Goal: Task Accomplishment & Management: Manage account settings

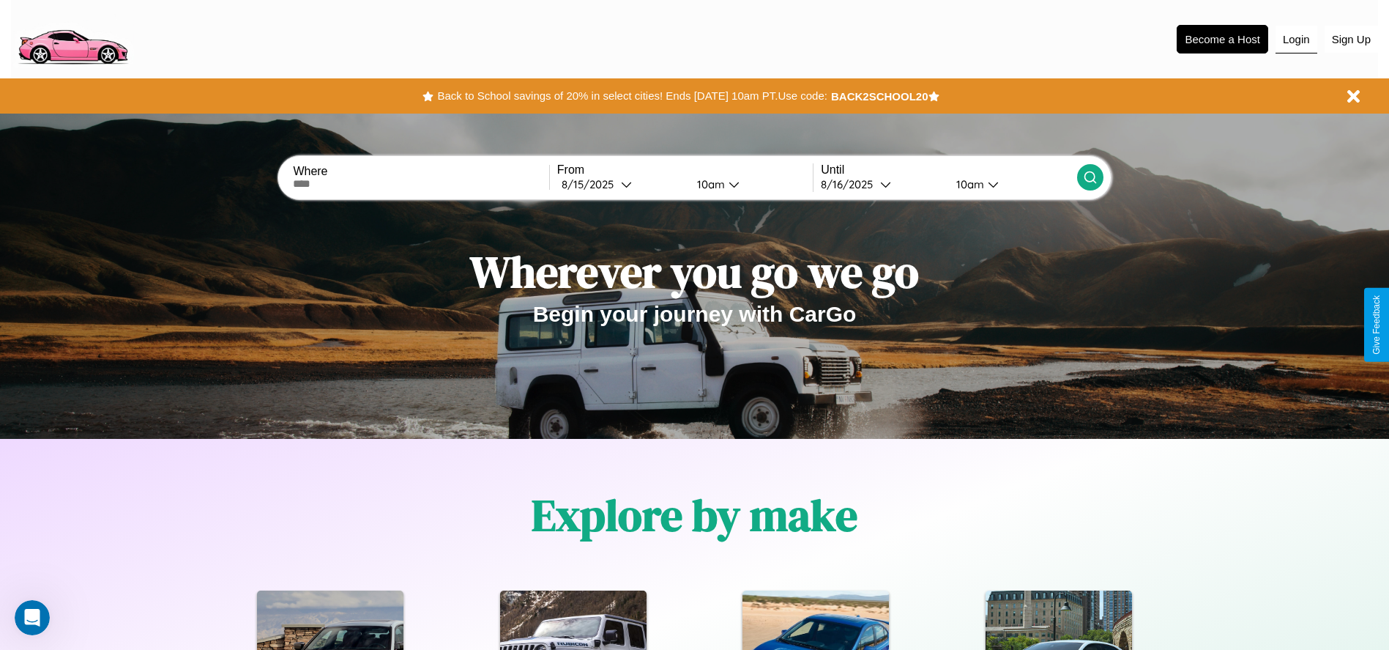
click at [1296, 39] on button "Login" at bounding box center [1297, 40] width 42 height 28
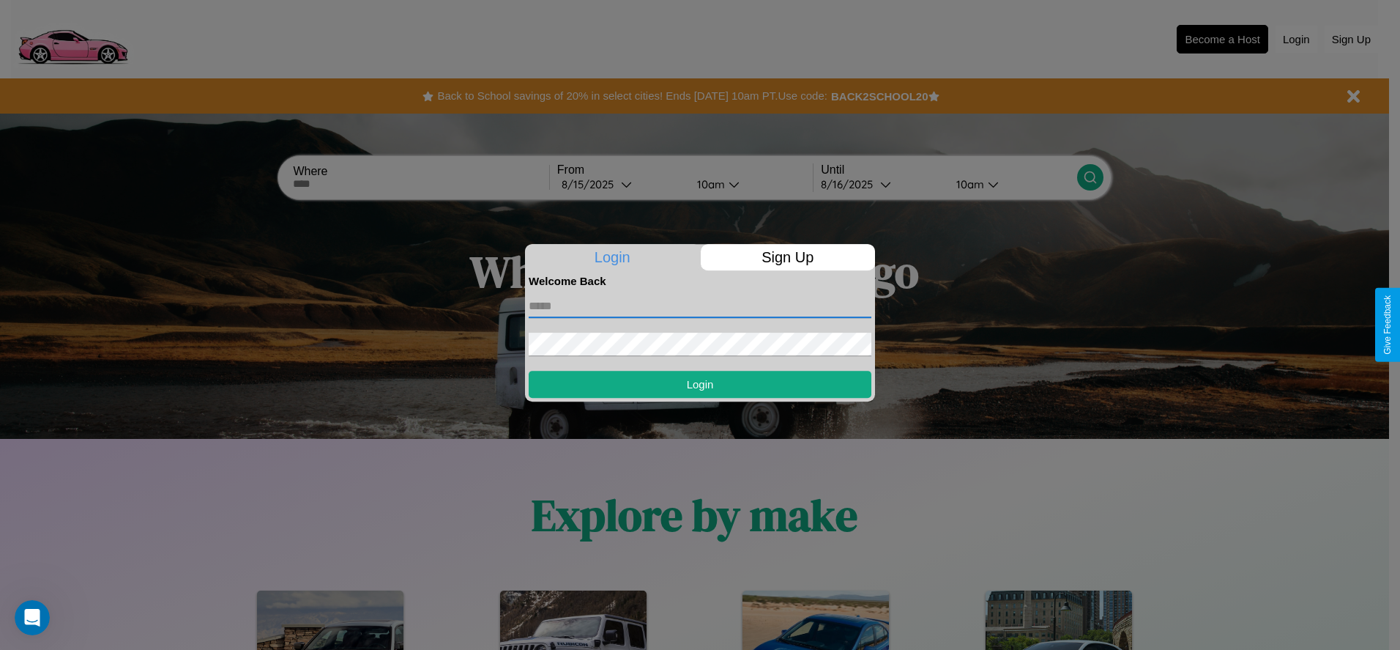
click at [700, 305] on input "text" at bounding box center [700, 305] width 343 height 23
type input "**********"
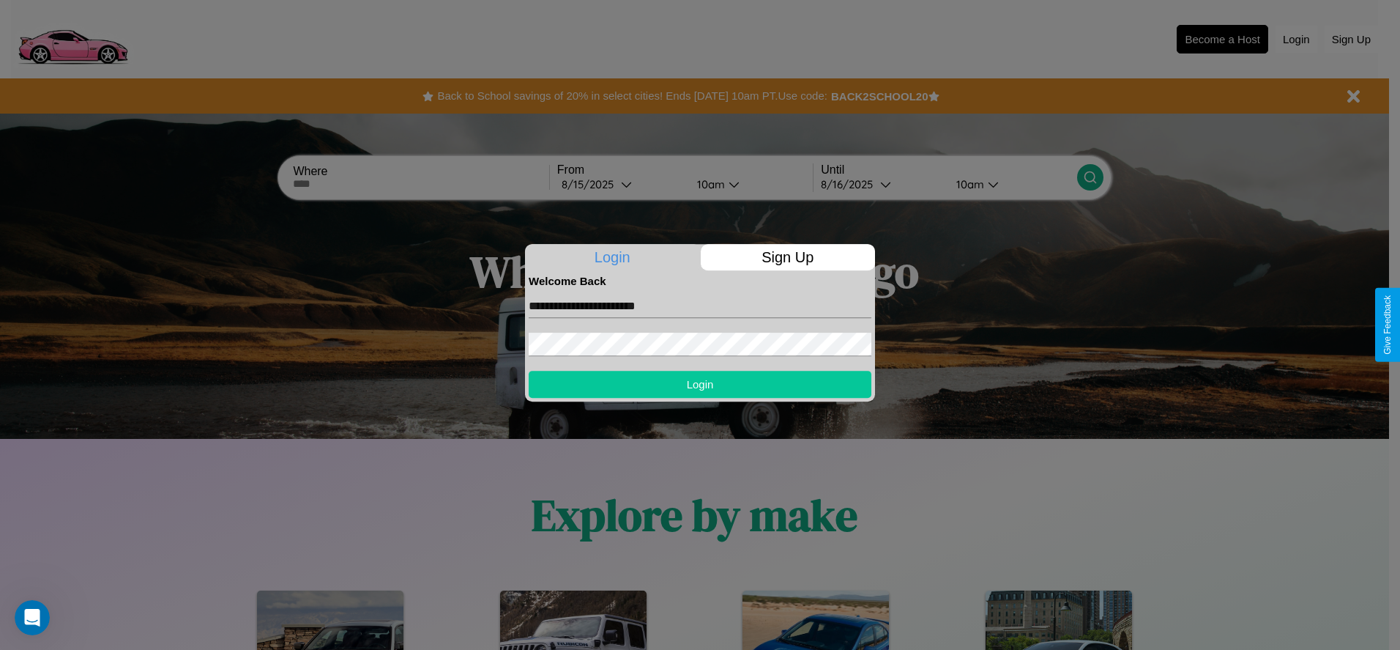
click at [700, 384] on button "Login" at bounding box center [700, 384] width 343 height 27
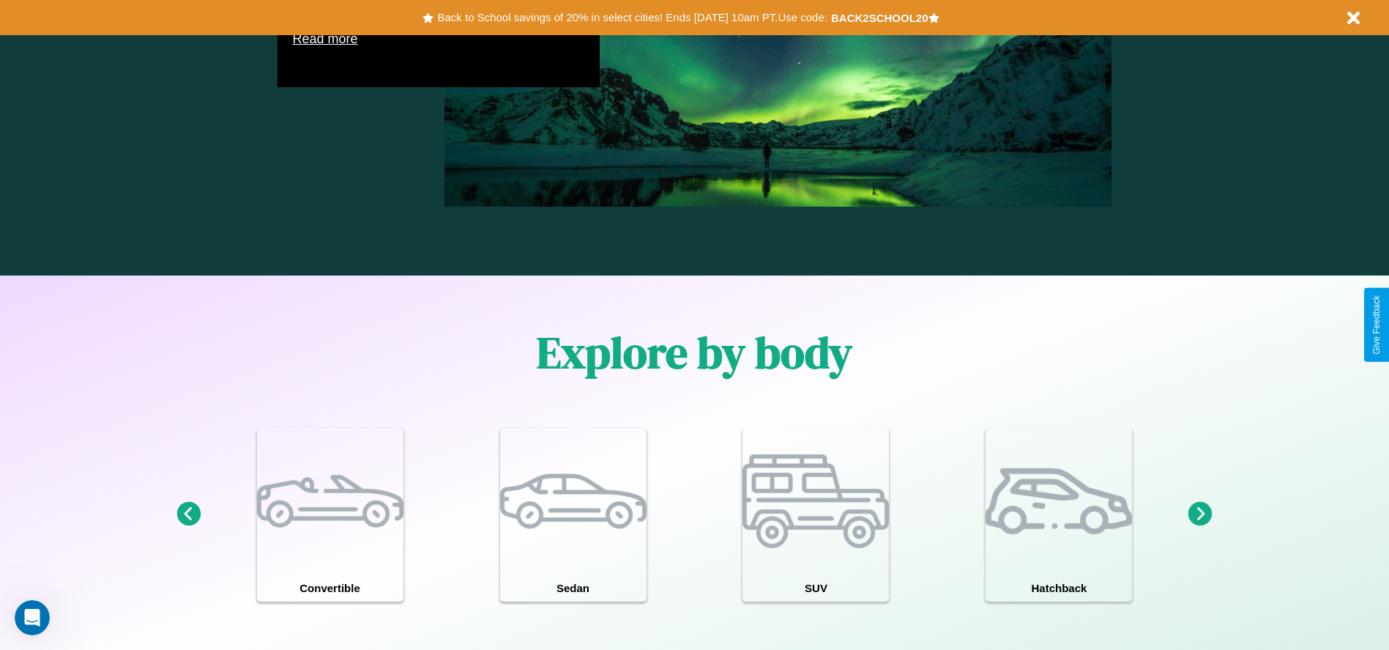
scroll to position [2101, 0]
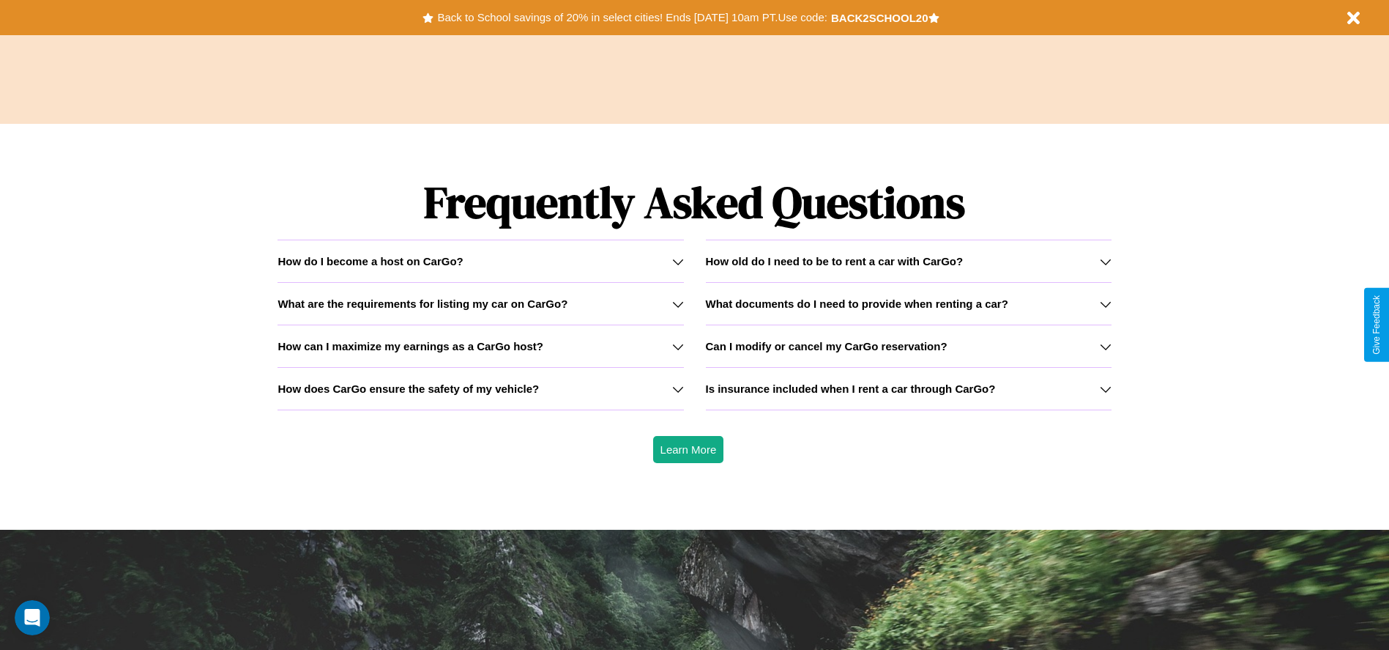
click at [1105, 346] on icon at bounding box center [1106, 347] width 12 height 12
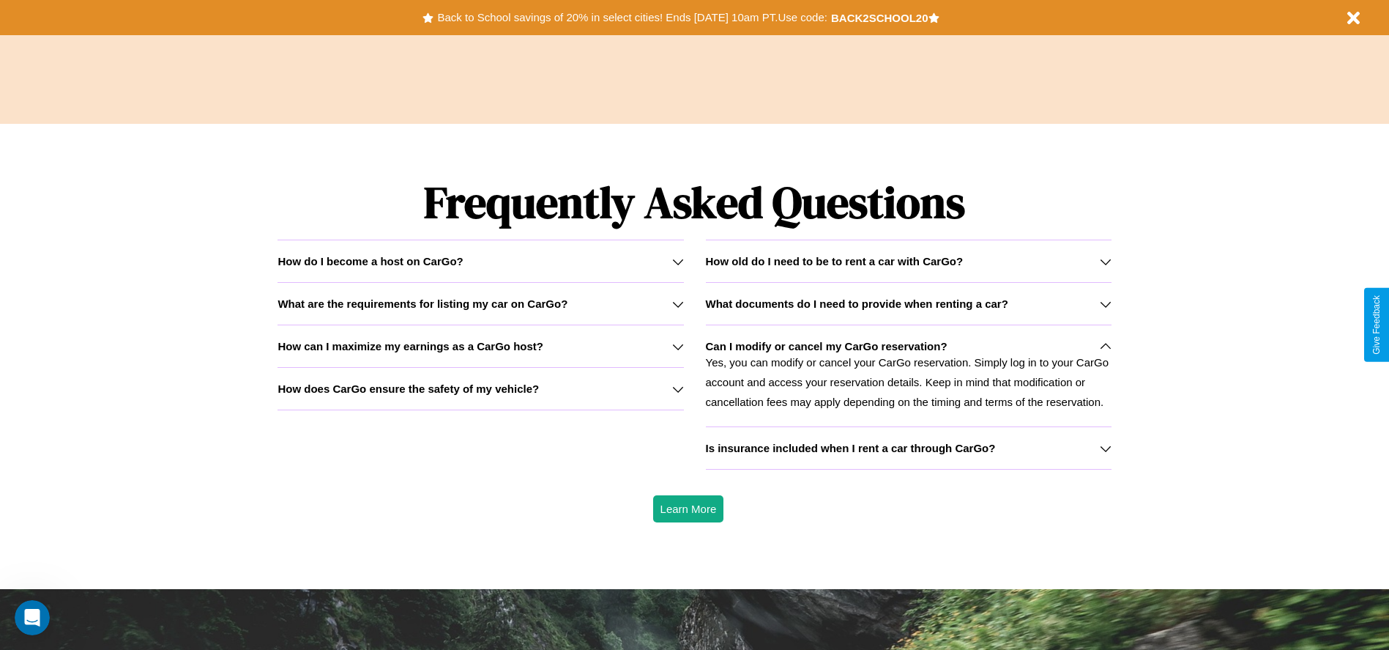
click at [677, 388] on icon at bounding box center [678, 389] width 12 height 12
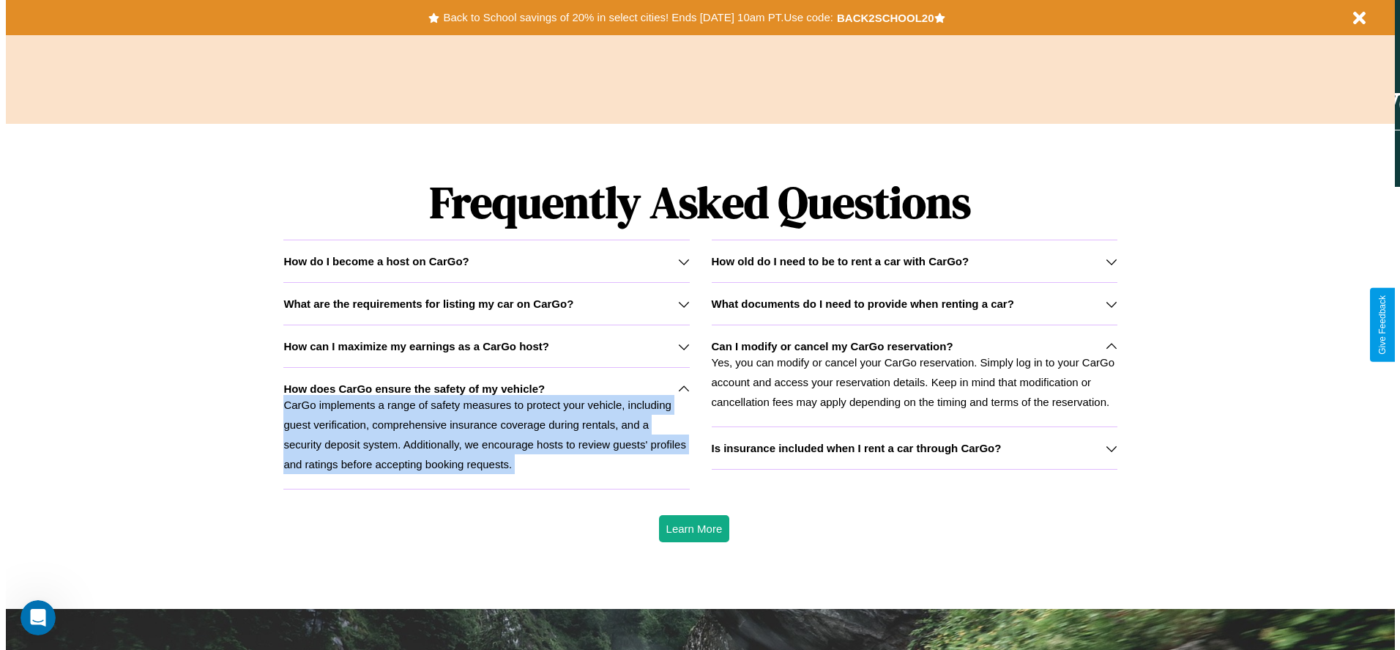
scroll to position [0, 0]
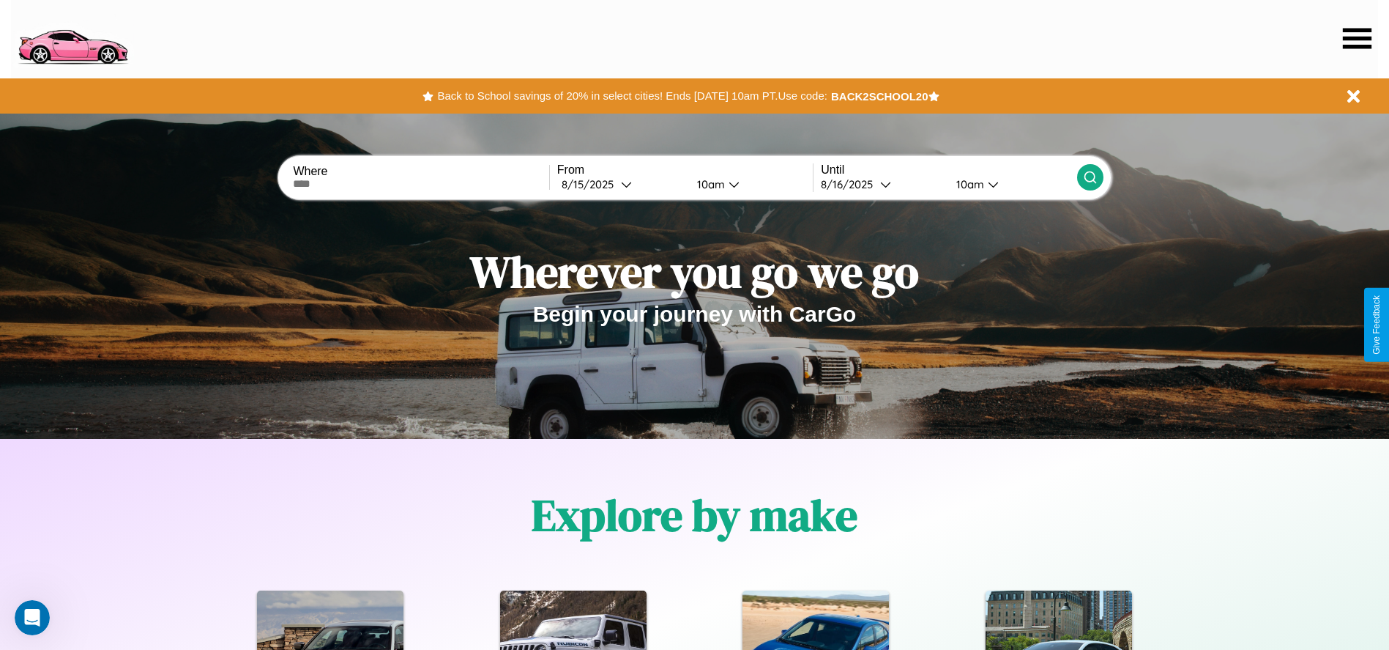
click at [1357, 38] on icon at bounding box center [1357, 38] width 29 height 21
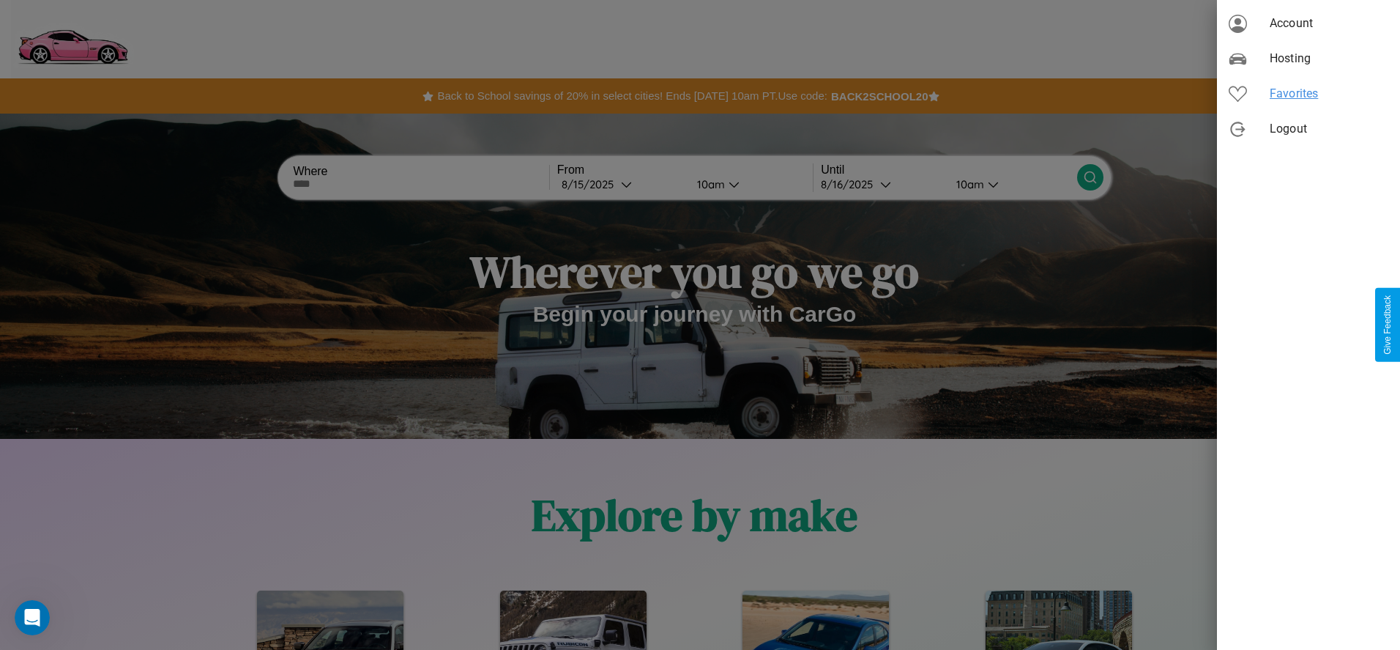
click at [1309, 94] on span "Favorites" at bounding box center [1329, 94] width 119 height 18
